Goal: Task Accomplishment & Management: Use online tool/utility

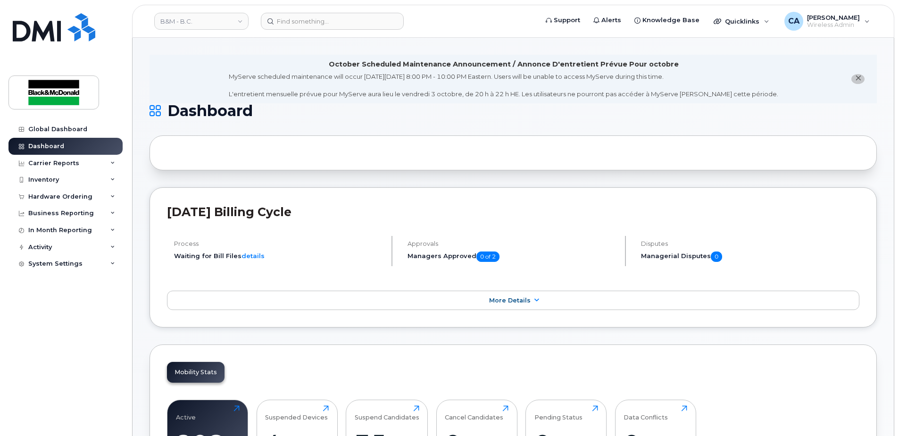
click at [97, 163] on div "Carrier Reports" at bounding box center [65, 163] width 114 height 17
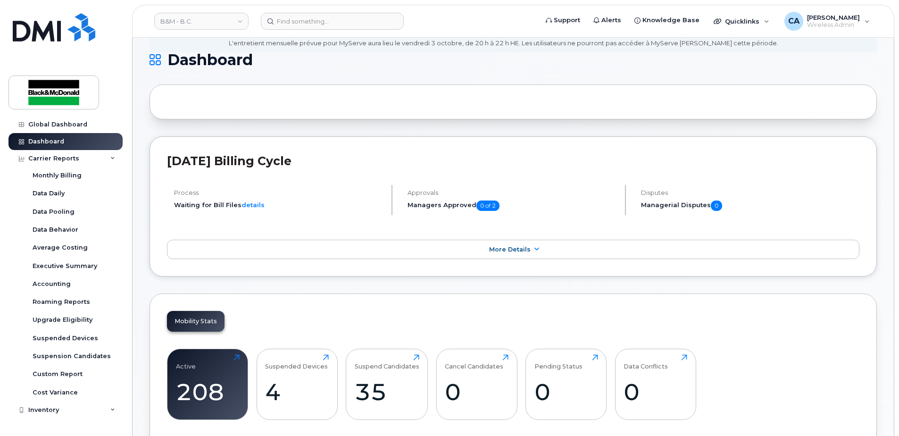
scroll to position [54, 0]
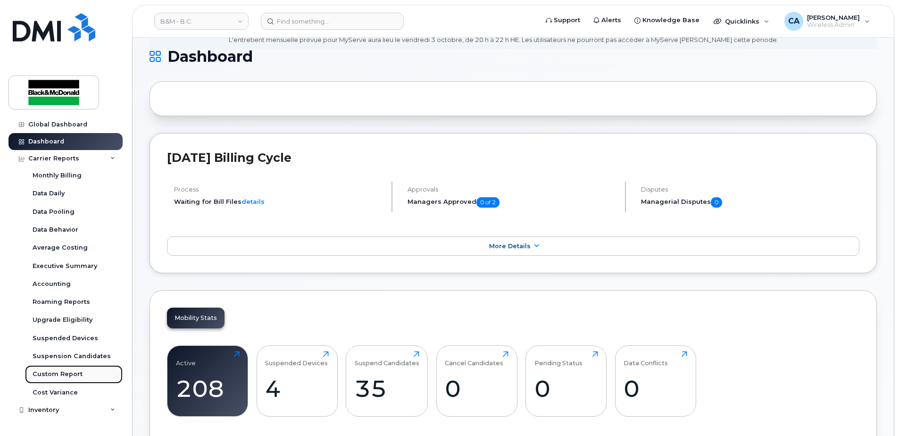
click at [43, 374] on div "Custom Report" at bounding box center [58, 374] width 50 height 8
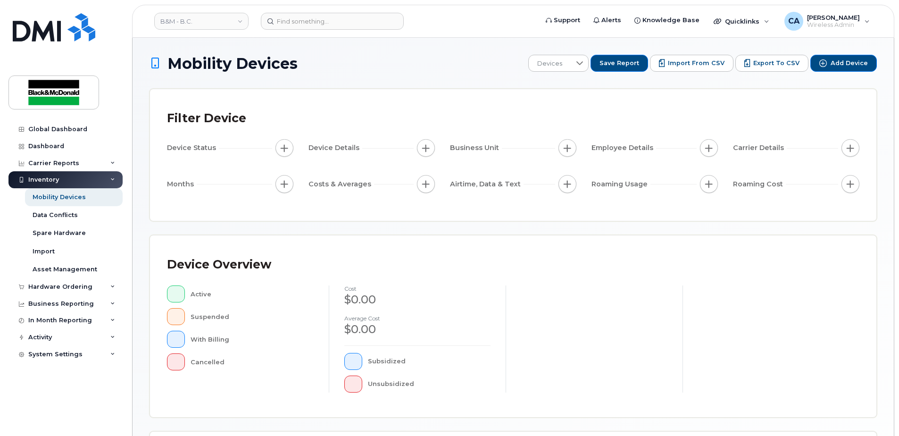
click at [113, 180] on icon at bounding box center [112, 179] width 5 height 5
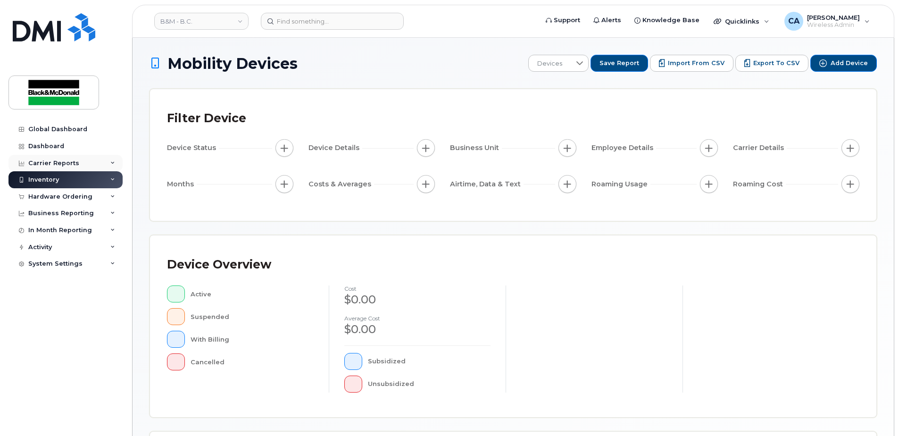
click at [115, 164] on icon at bounding box center [112, 163] width 5 height 5
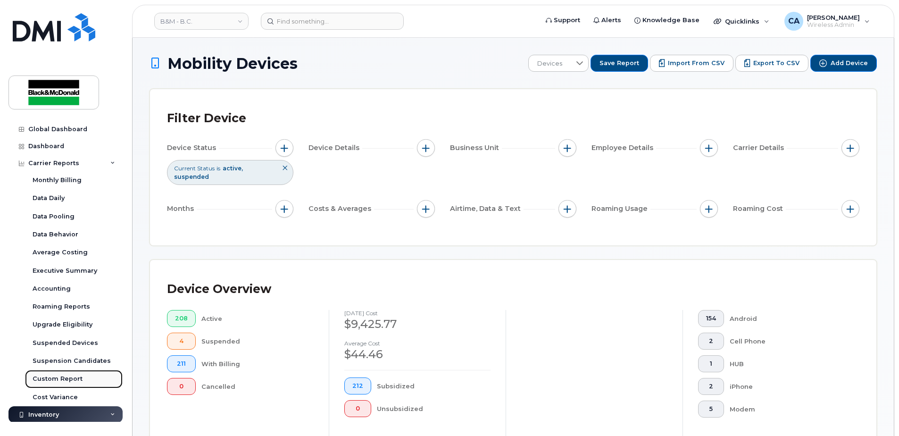
click at [89, 378] on link "Custom Report" at bounding box center [74, 379] width 98 height 18
